Goal: Communication & Community: Answer question/provide support

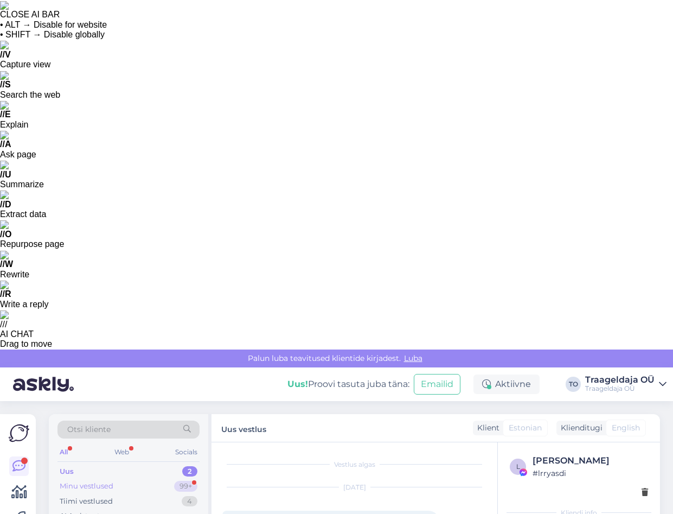
click at [119, 479] on div "Minu vestlused 99+" at bounding box center [129, 486] width 142 height 15
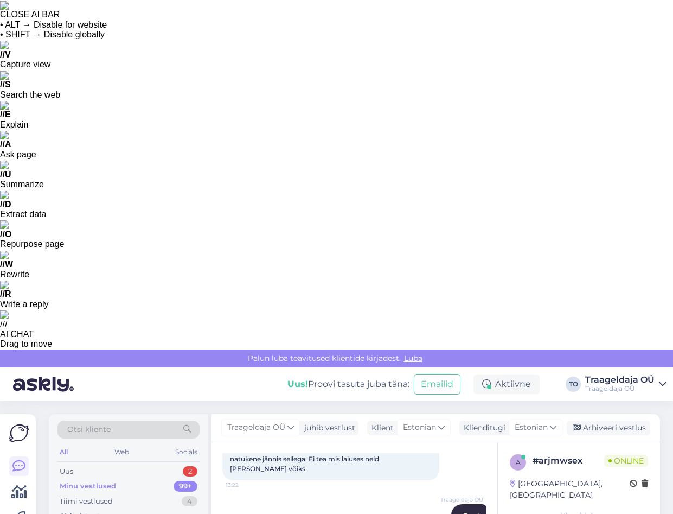
scroll to position [129, 0]
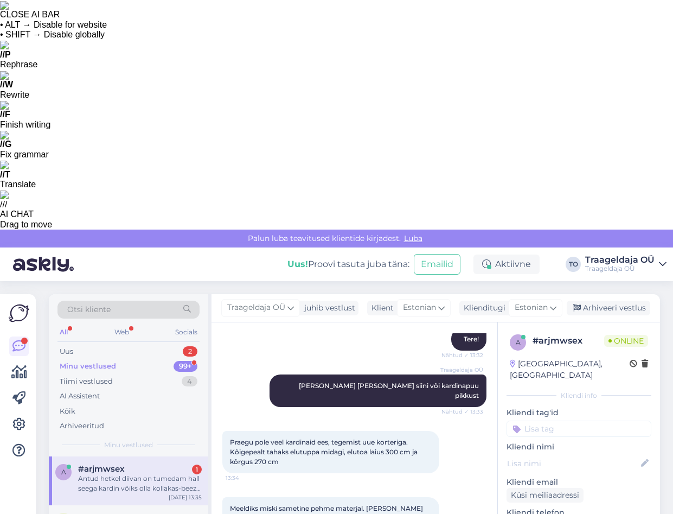
type textarea "j"
type textarea "Jah, heledam toon teeb aknad avaramaks"
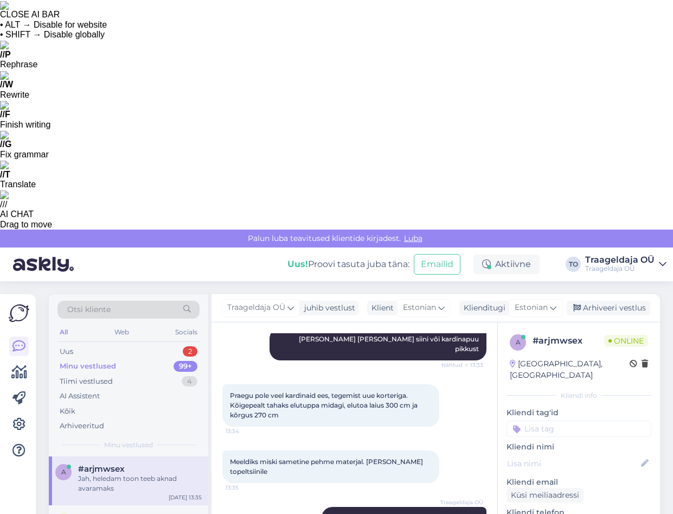
type textarea "kas tüllkardinat soovite ka?"
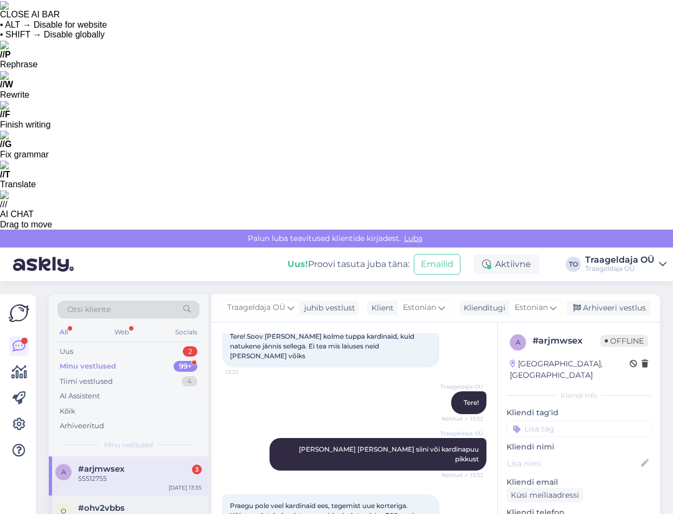
scroll to position [0, 0]
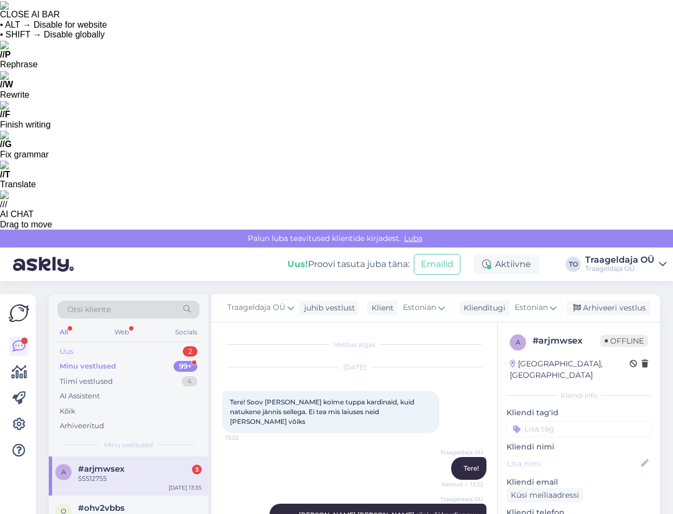
click at [125, 344] on div "Uus 2" at bounding box center [129, 351] width 142 height 15
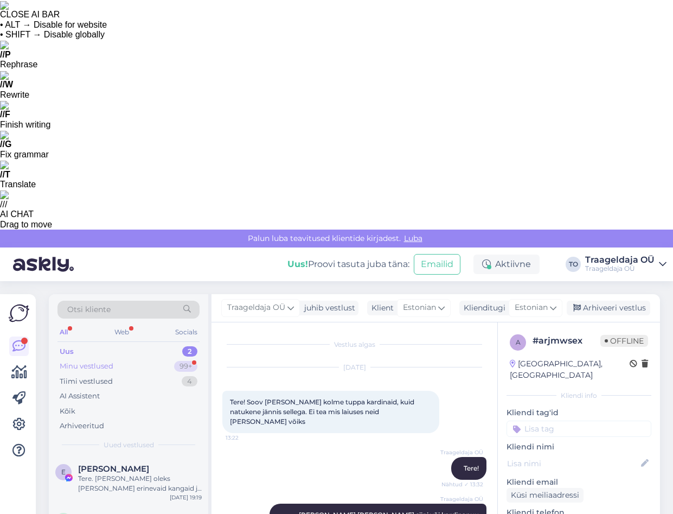
click at [109, 359] on div "Minu vestlused 99+" at bounding box center [129, 366] width 142 height 15
click at [127, 513] on div "ei pea olema pimendav" at bounding box center [140, 518] width 124 height 10
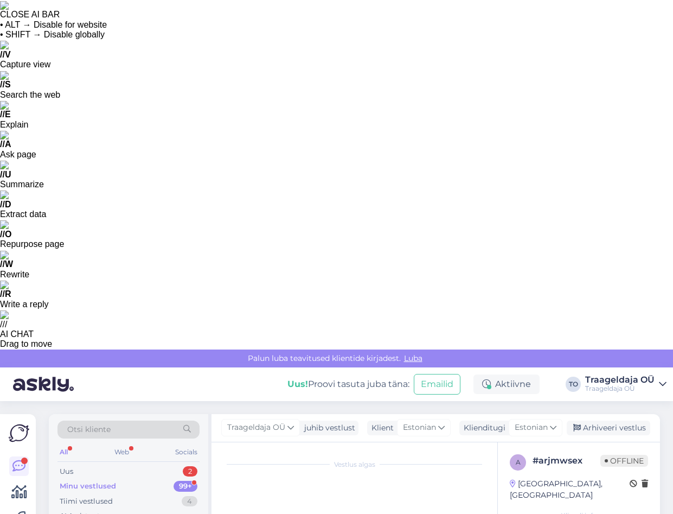
scroll to position [793, 0]
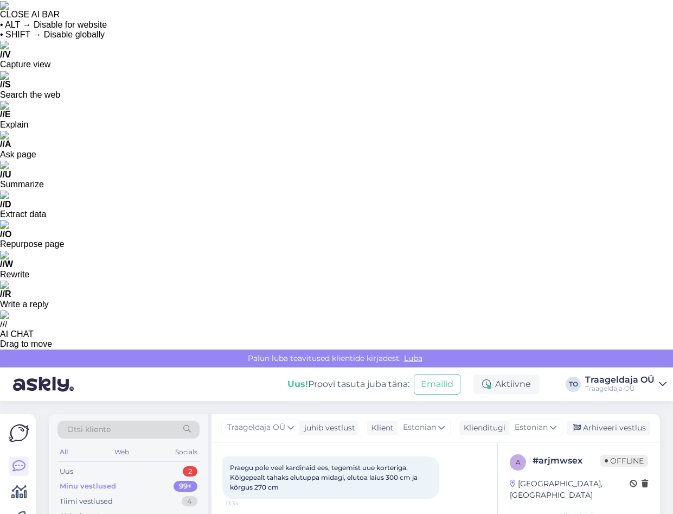
scroll to position [0, 0]
